Goal: Book appointment/travel/reservation

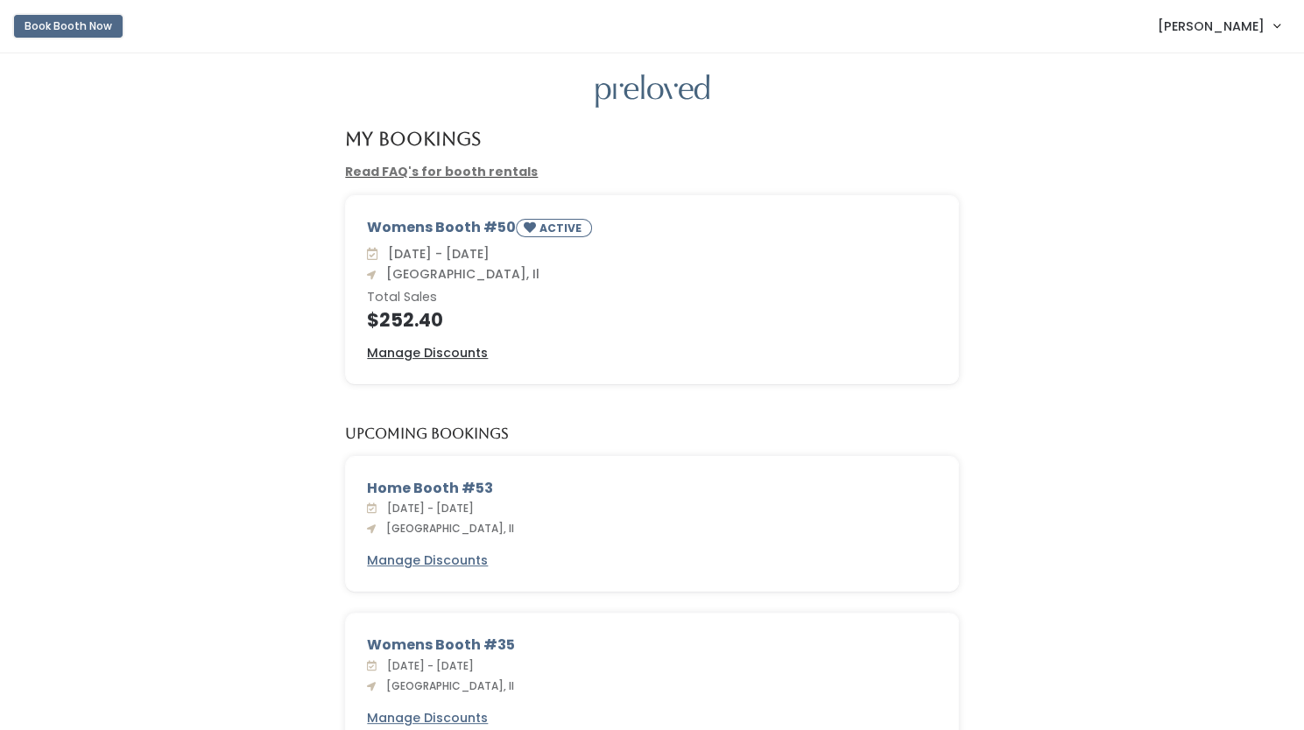
click at [88, 27] on button "Book Booth Now" at bounding box center [68, 26] width 109 height 23
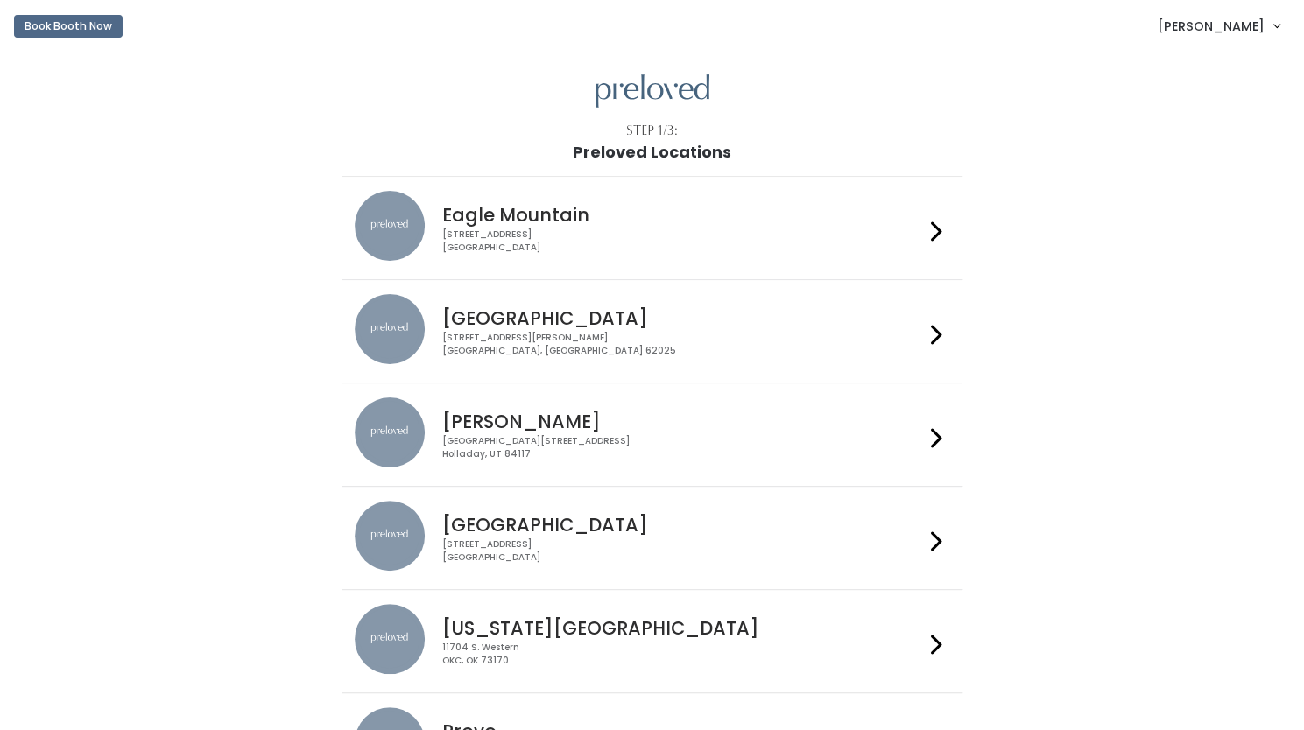
click at [538, 301] on div "Edwardsville 1500 Troy Road, Unit A‑B Edwardsville, IL 62025" at bounding box center [679, 325] width 488 height 63
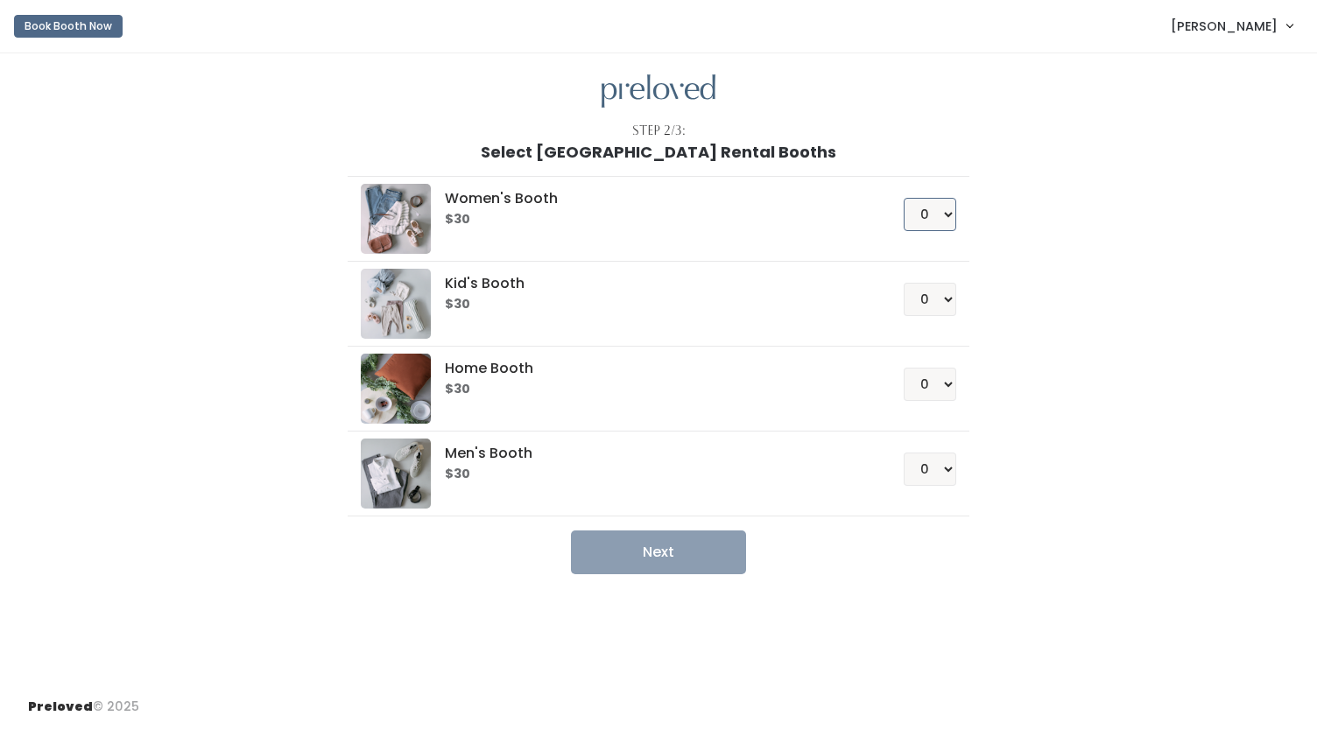
click at [945, 211] on select "0 1 2 3 4" at bounding box center [929, 214] width 53 height 33
select select "1"
click at [903, 198] on select "0 1 2 3 4" at bounding box center [929, 214] width 53 height 33
click at [664, 558] on button "Next" at bounding box center [658, 553] width 175 height 44
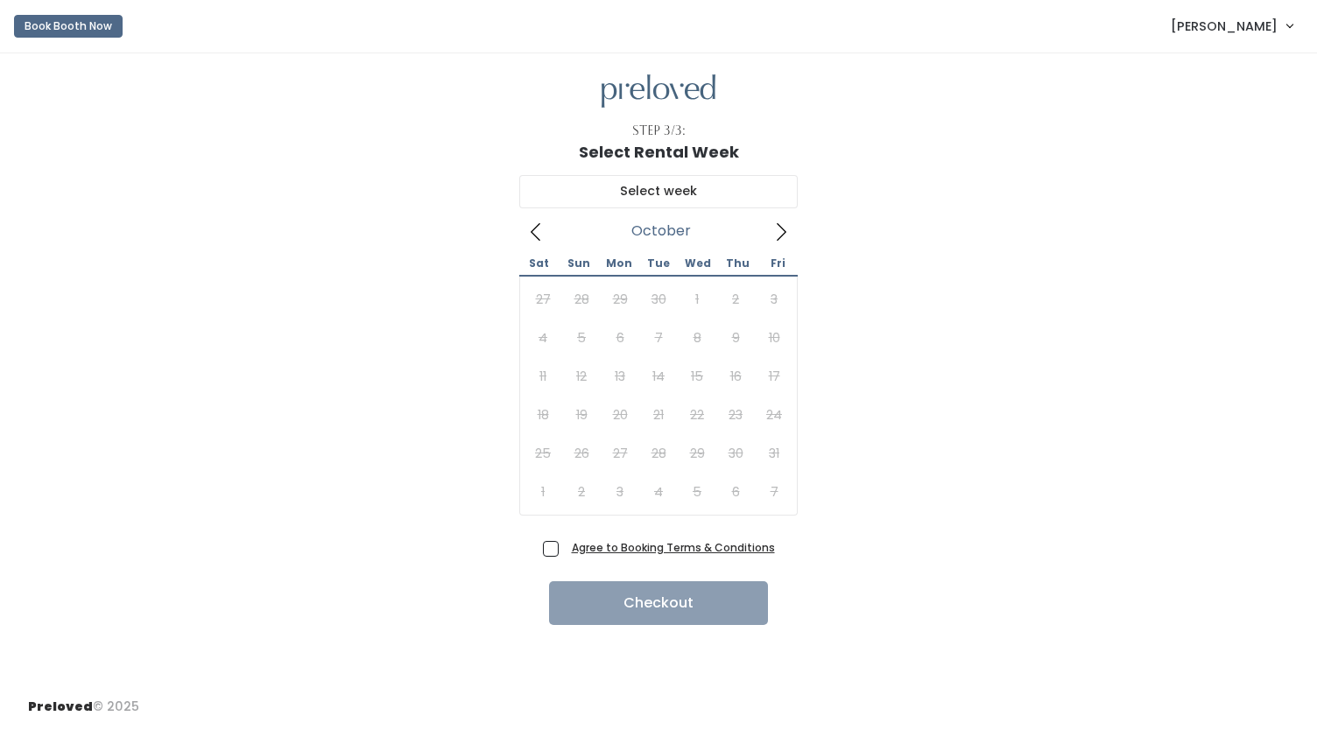
click at [778, 233] on icon at bounding box center [780, 231] width 19 height 19
click at [1245, 27] on span "[PERSON_NAME]" at bounding box center [1223, 26] width 107 height 19
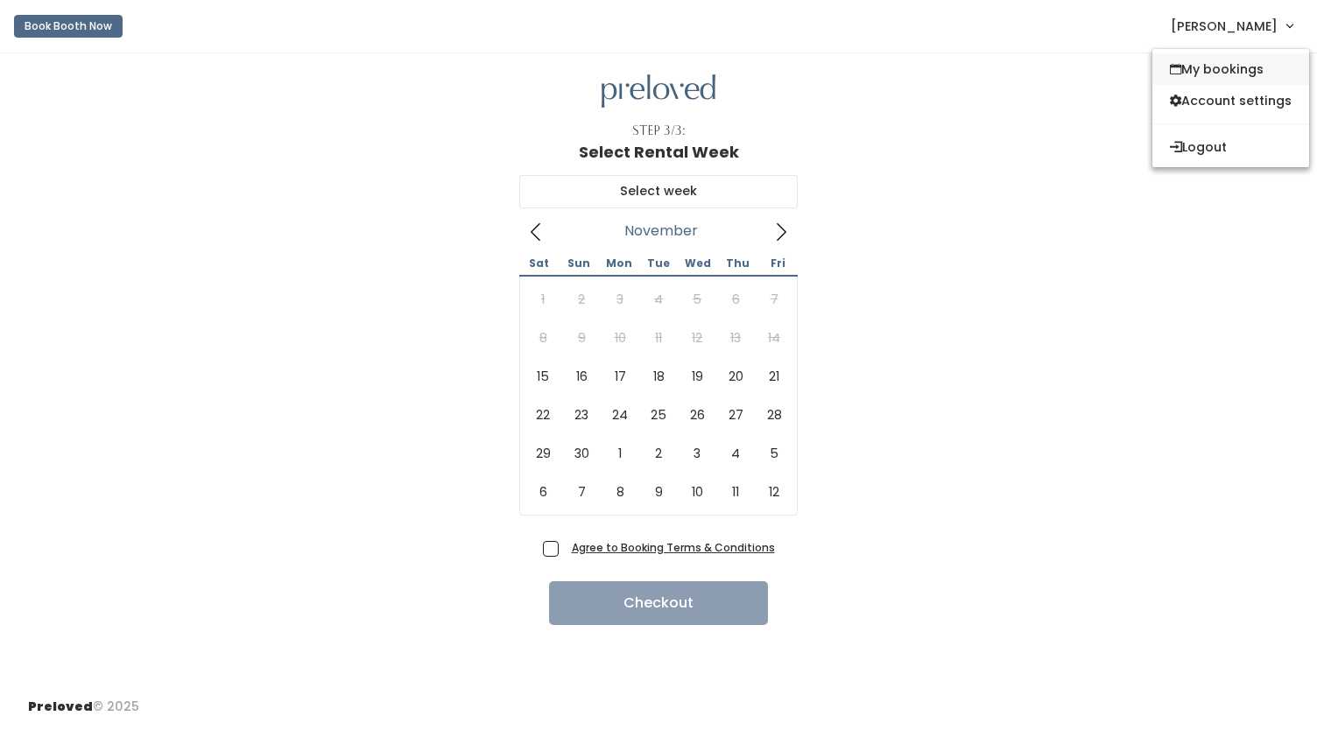
click at [1217, 68] on link "My bookings" at bounding box center [1230, 69] width 157 height 32
